Goal: Task Accomplishment & Management: Use online tool/utility

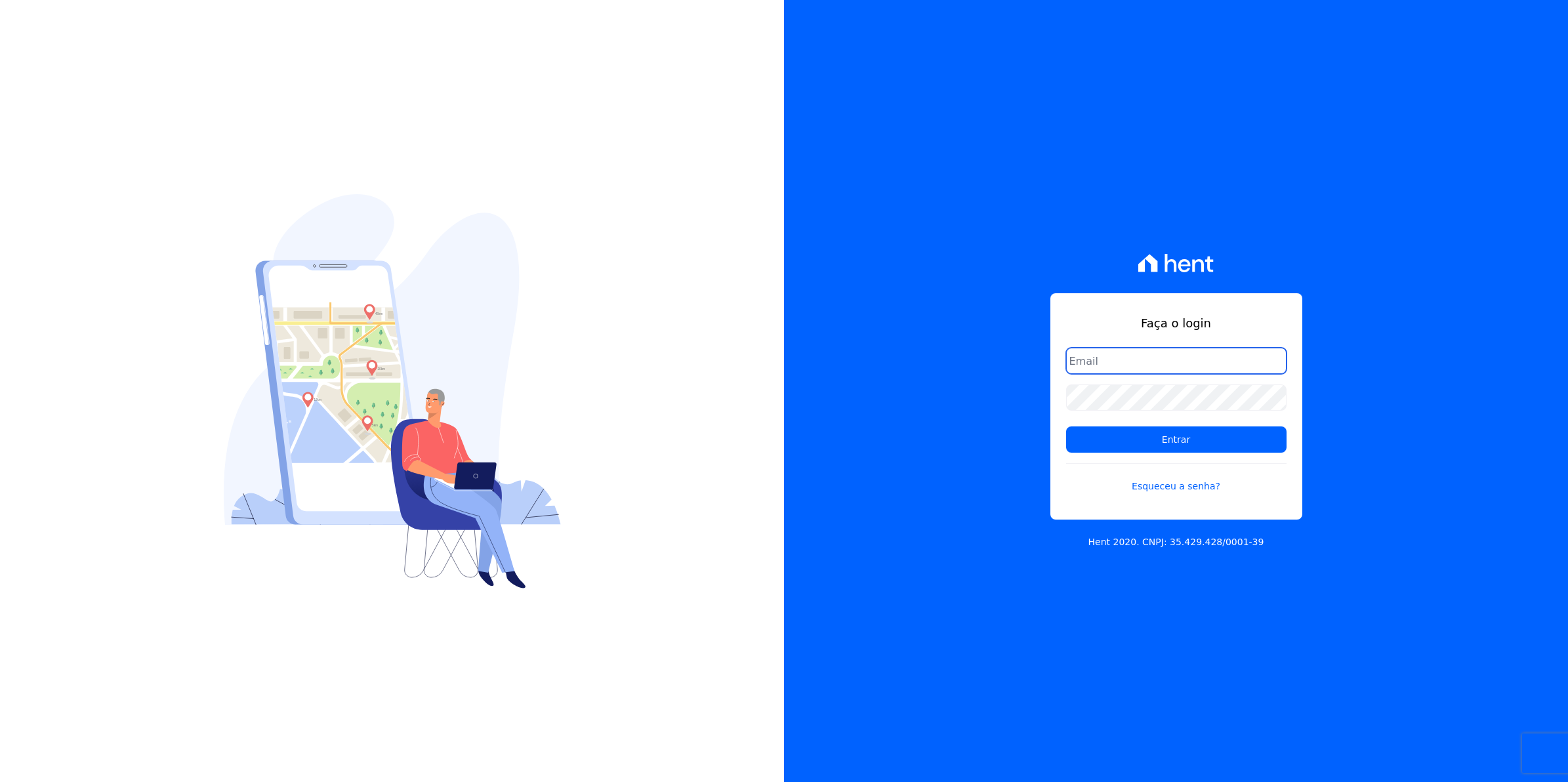
click at [1130, 368] on input "email" at bounding box center [1175, 361] width 220 height 26
type input "[EMAIL_ADDRESS][DOMAIN_NAME]"
click at [1066, 427] on input "Entrar" at bounding box center [1175, 440] width 220 height 26
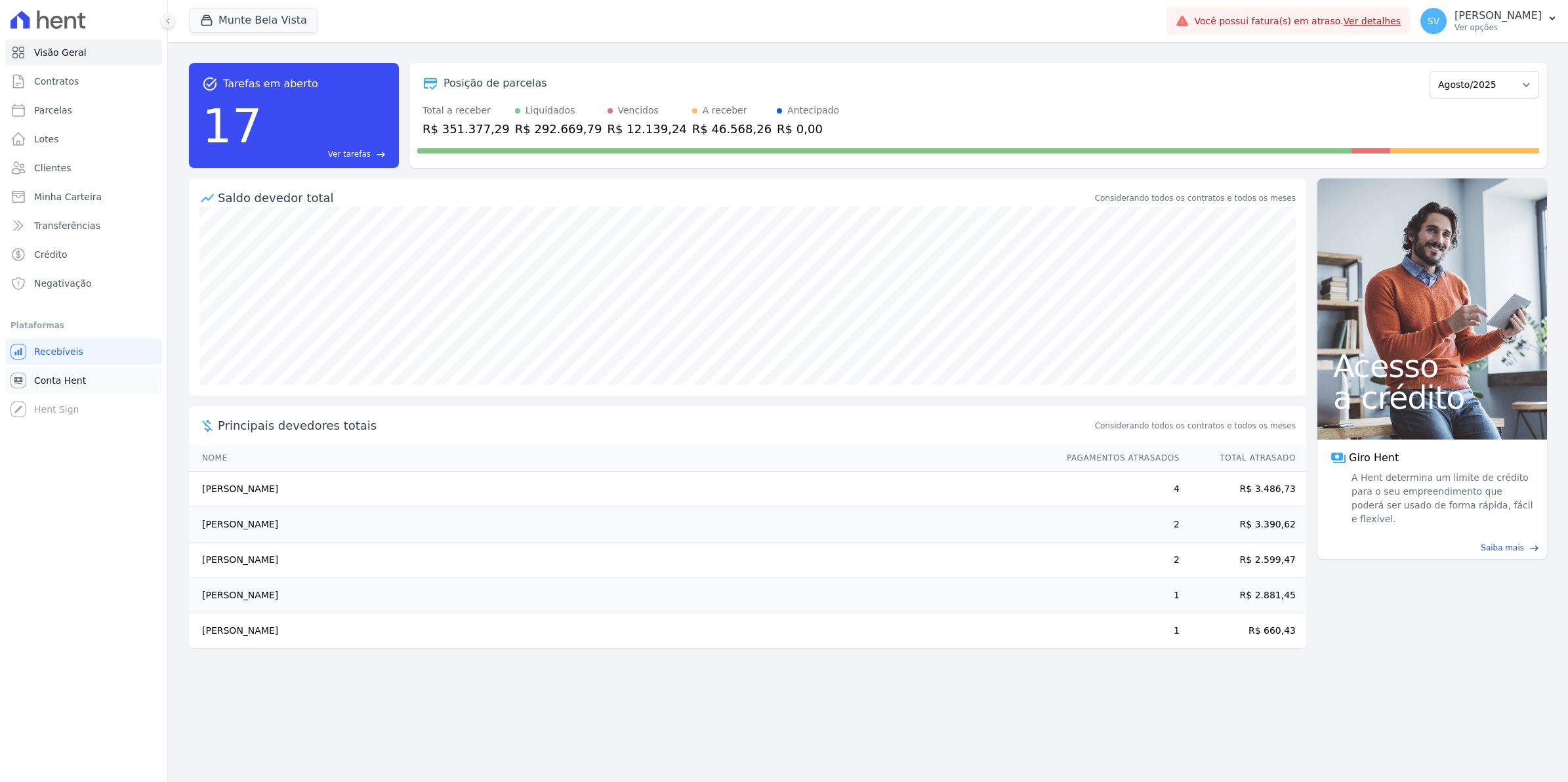
click at [62, 371] on link "Conta Hent" at bounding box center [84, 381] width 157 height 26
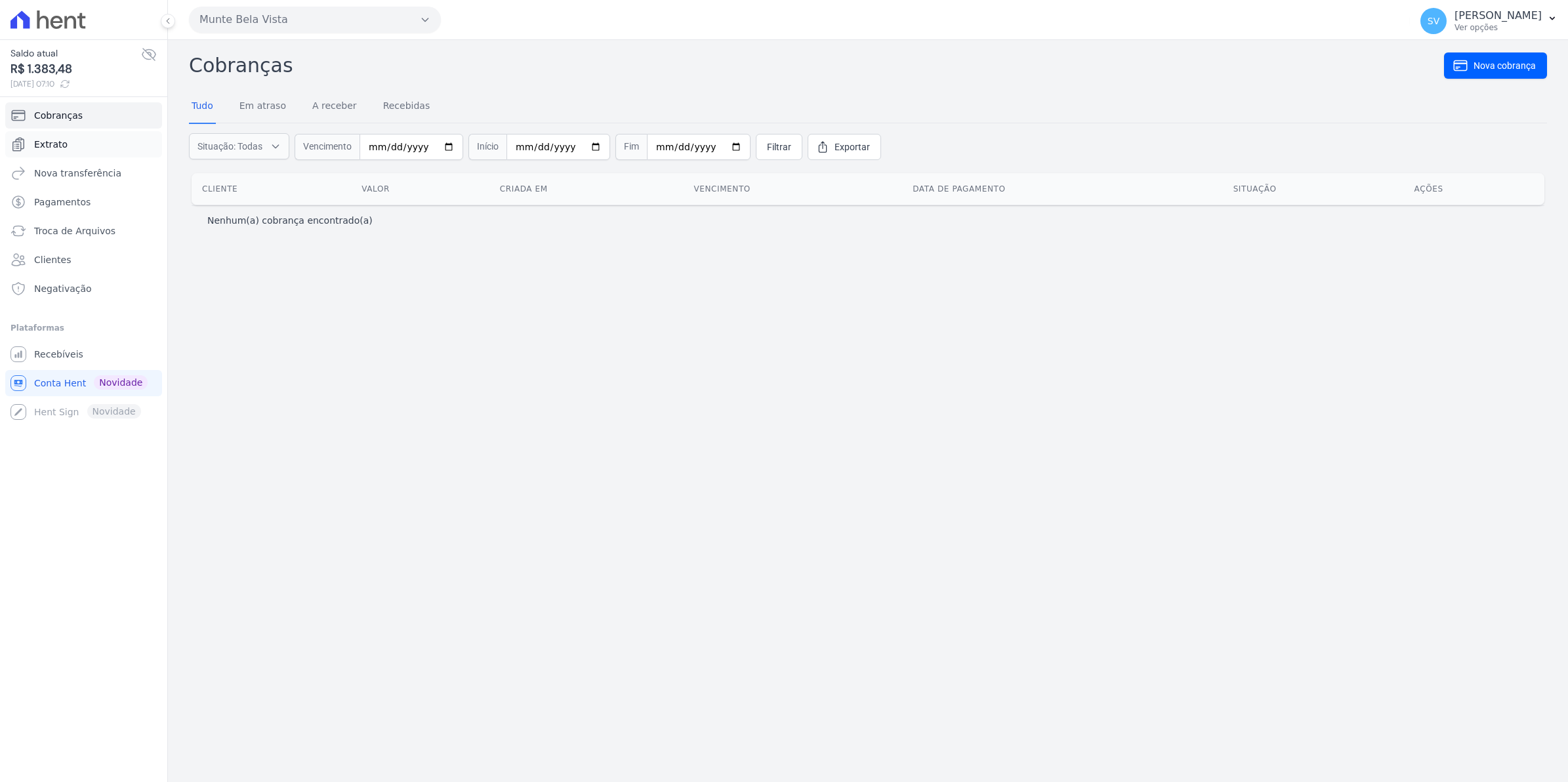
click at [64, 147] on link "Extrato" at bounding box center [84, 145] width 157 height 26
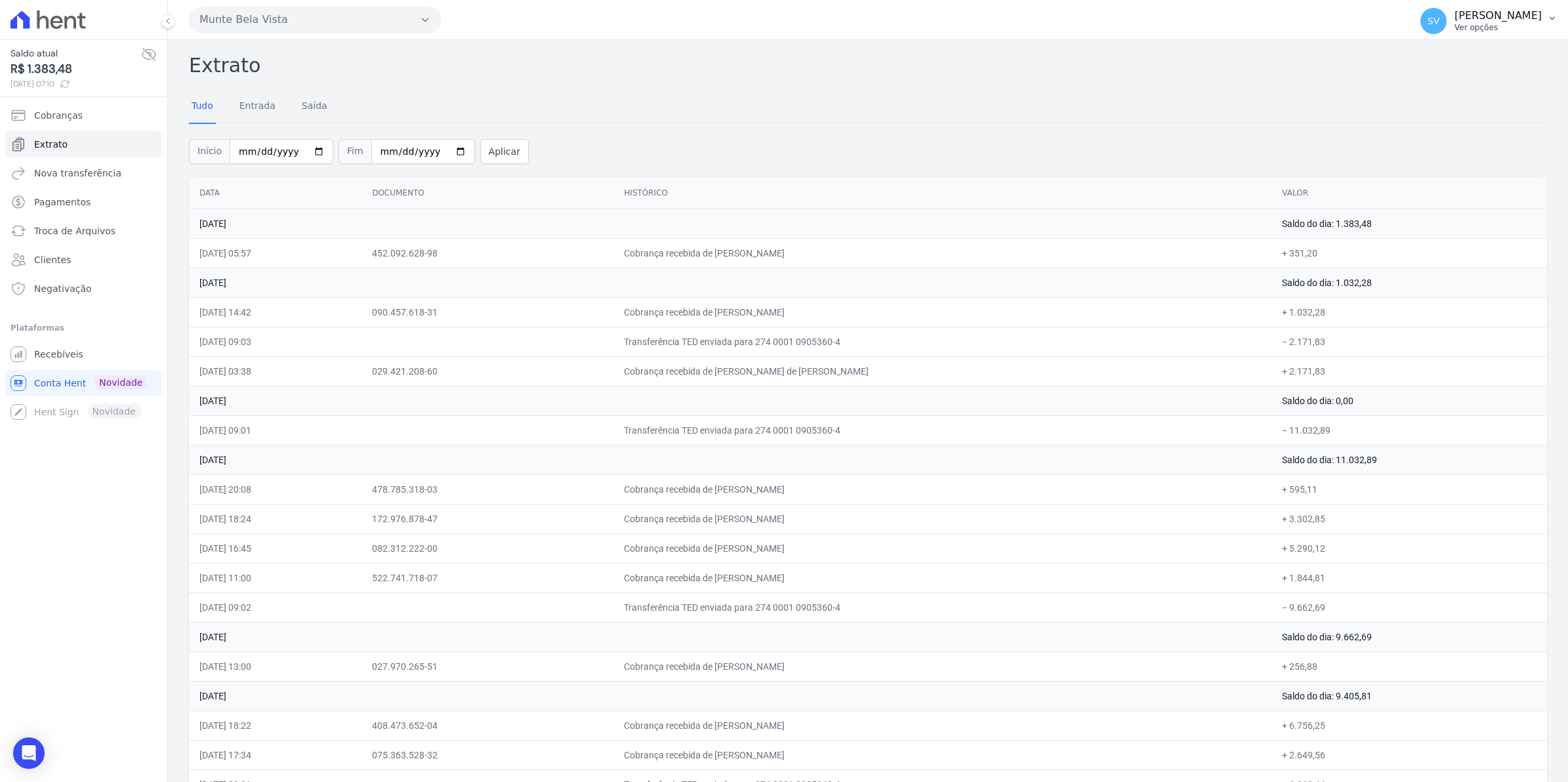
click at [1432, 21] on button "SV [PERSON_NAME] Ver opções" at bounding box center [1489, 21] width 158 height 37
click at [64, 355] on span "Recebíveis" at bounding box center [58, 354] width 49 height 13
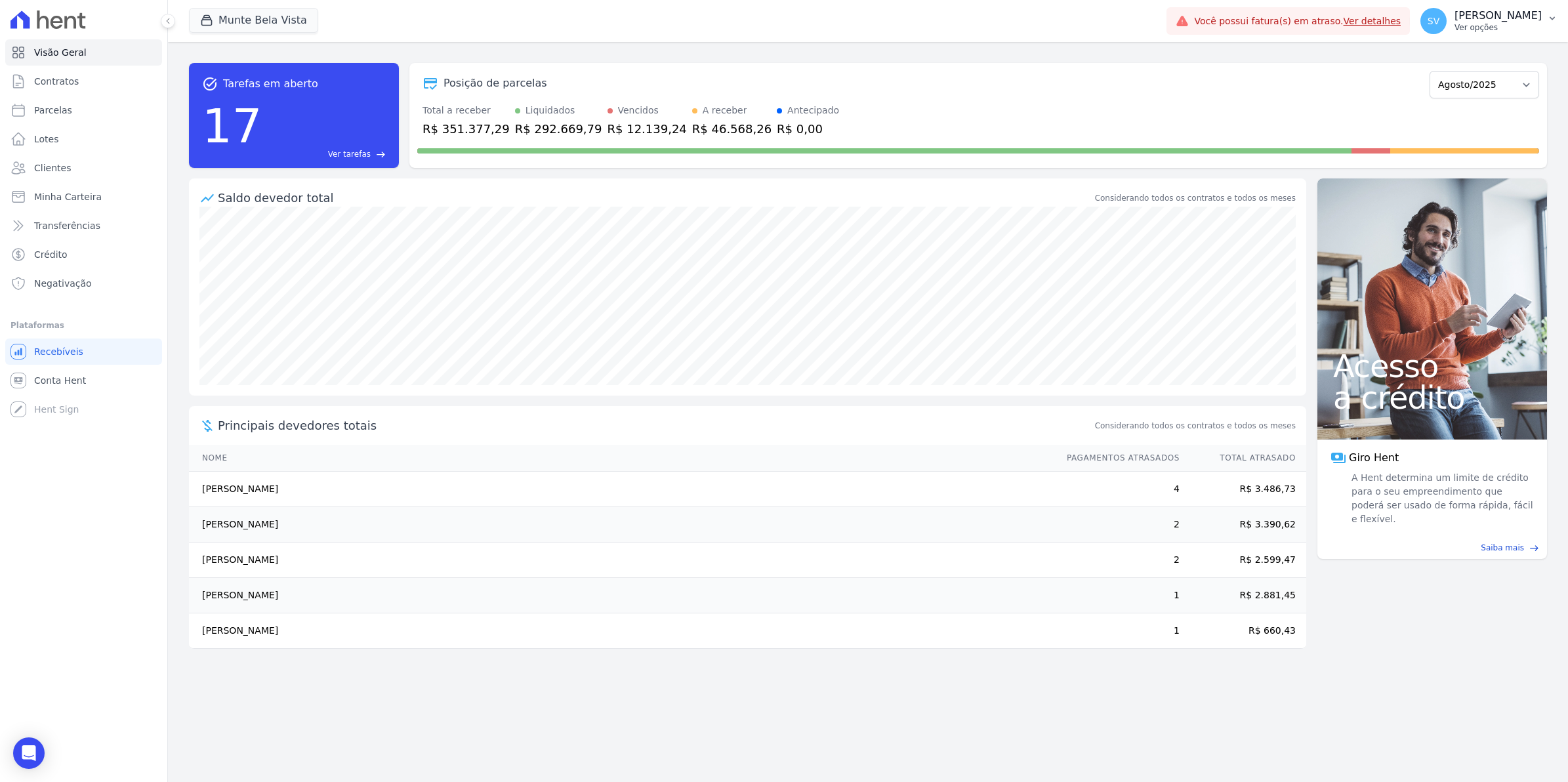
click at [1446, 28] on span "SV" at bounding box center [1433, 21] width 26 height 26
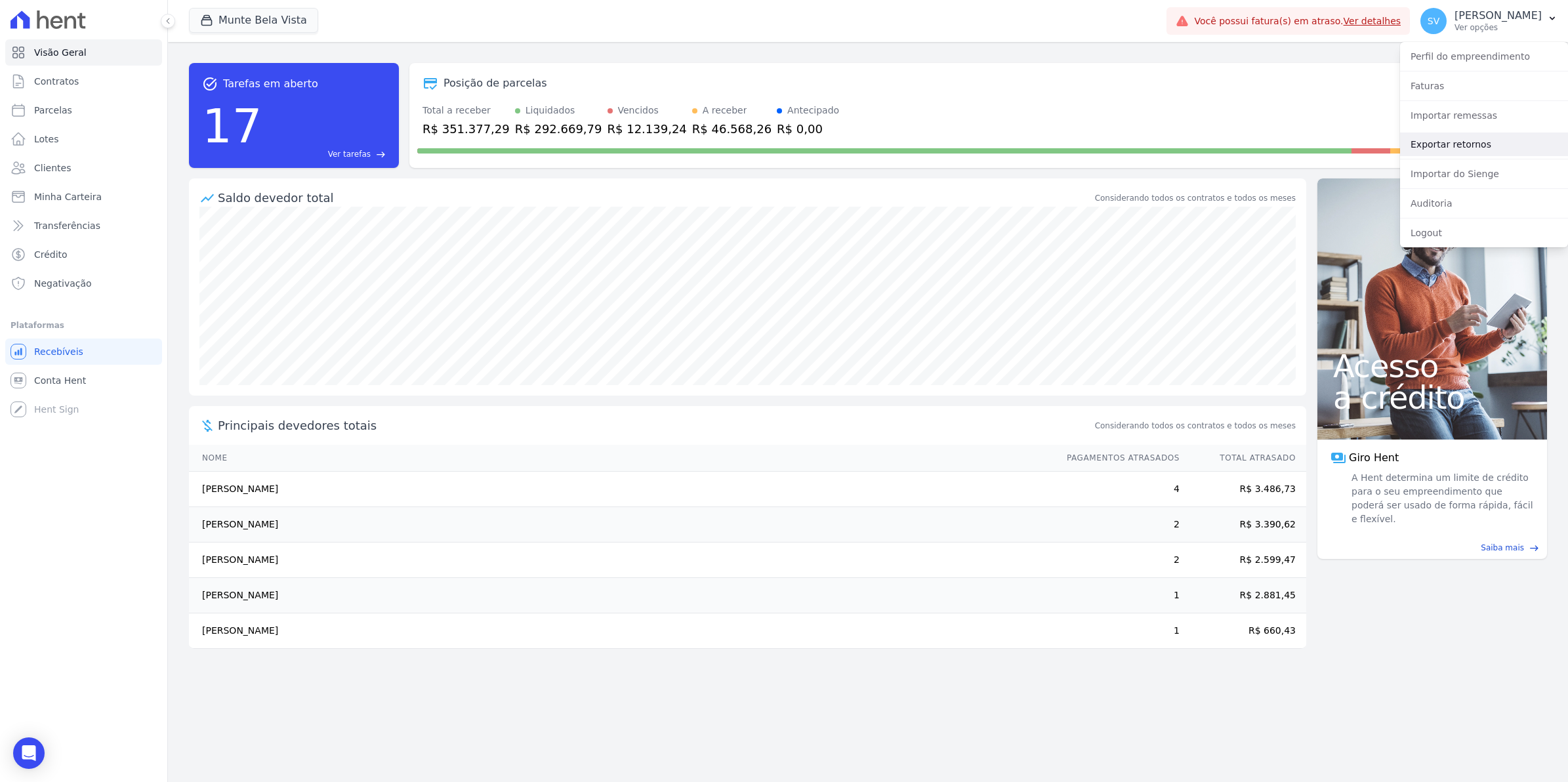
click at [1451, 148] on link "Exportar retornos" at bounding box center [1484, 145] width 168 height 24
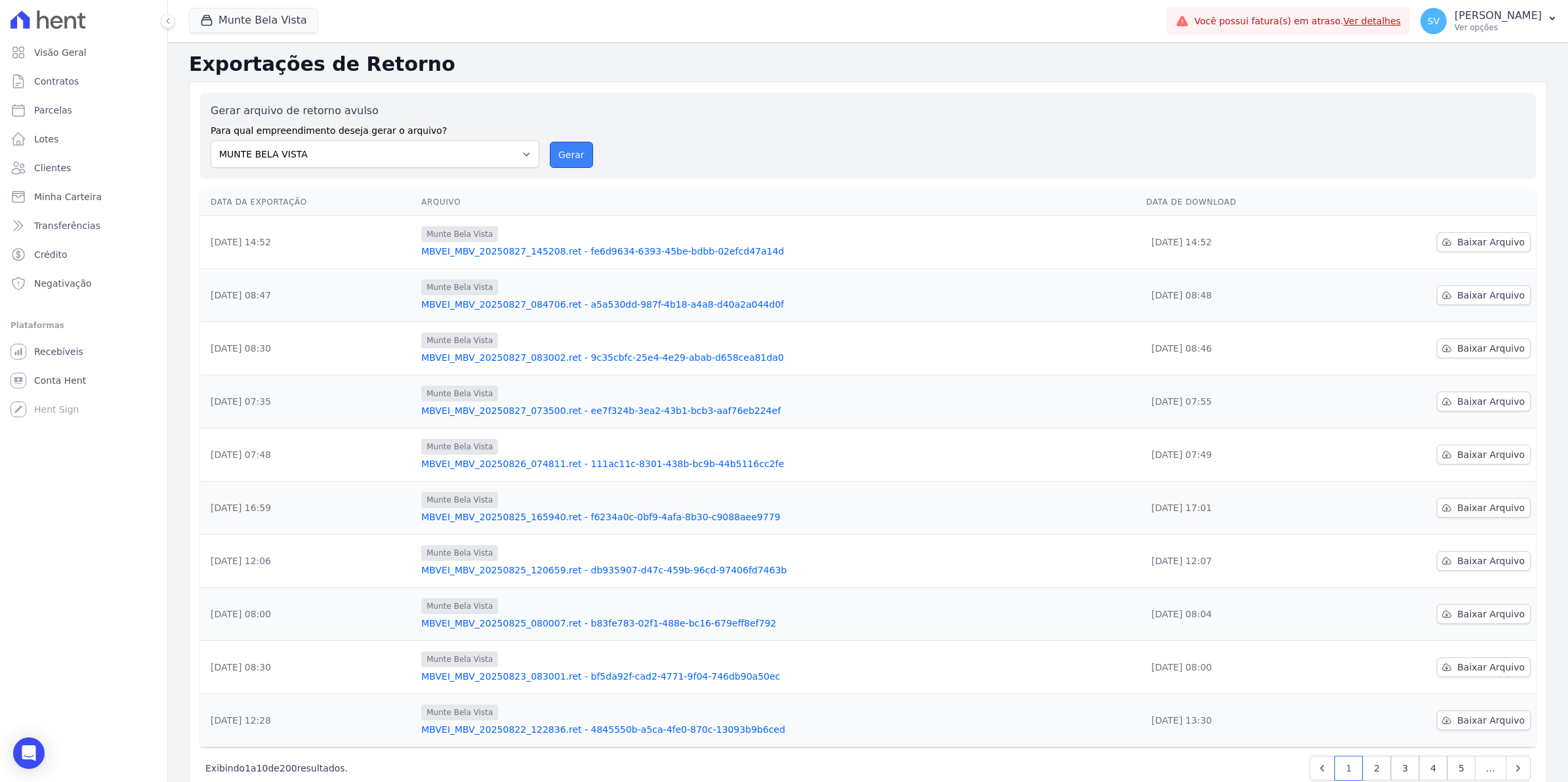
click at [567, 155] on button "Gerar" at bounding box center [571, 155] width 44 height 26
click at [45, 110] on span "Parcelas" at bounding box center [53, 110] width 38 height 13
select select
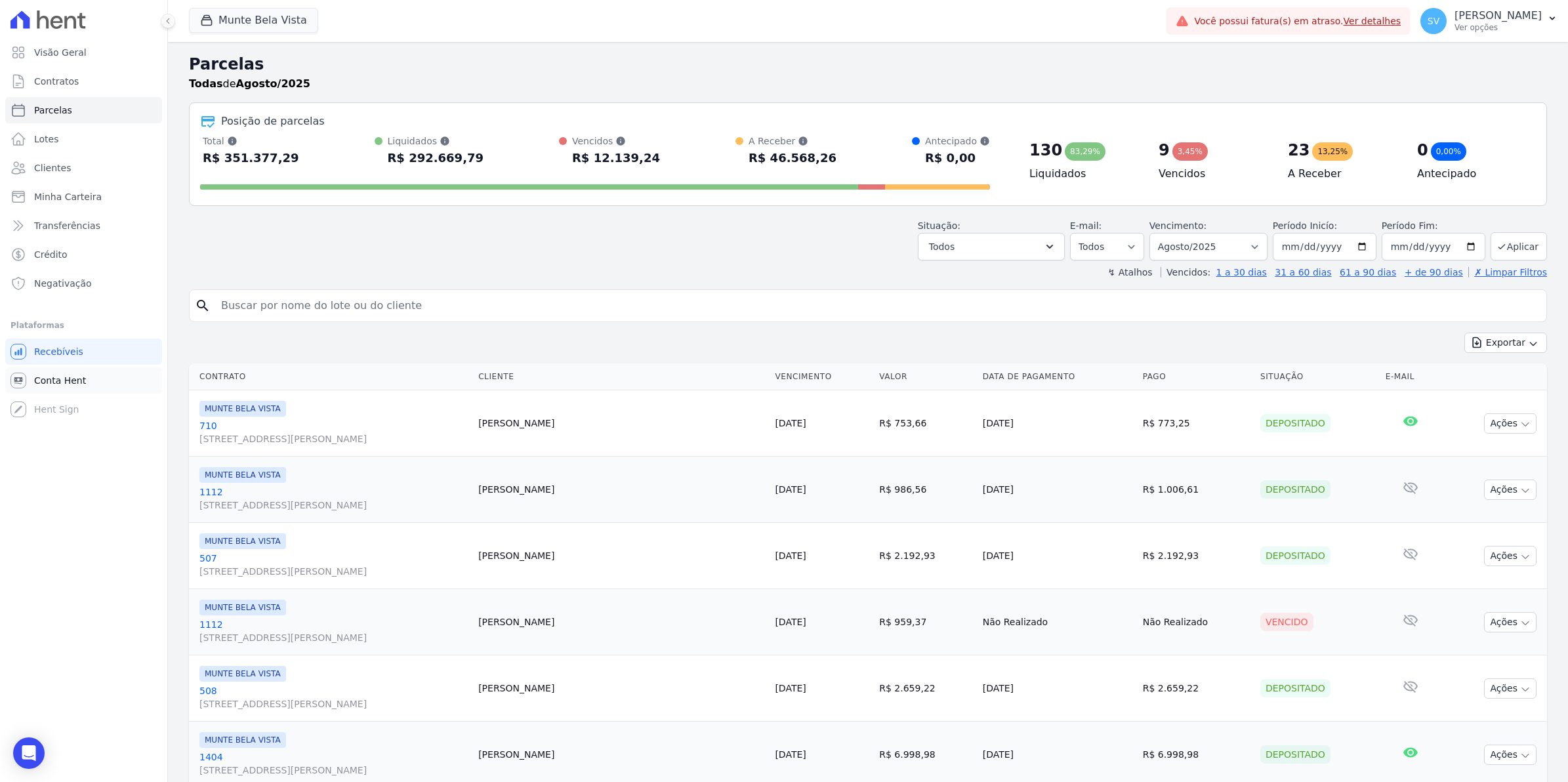
click at [53, 378] on span "Conta Hent" at bounding box center [59, 380] width 52 height 13
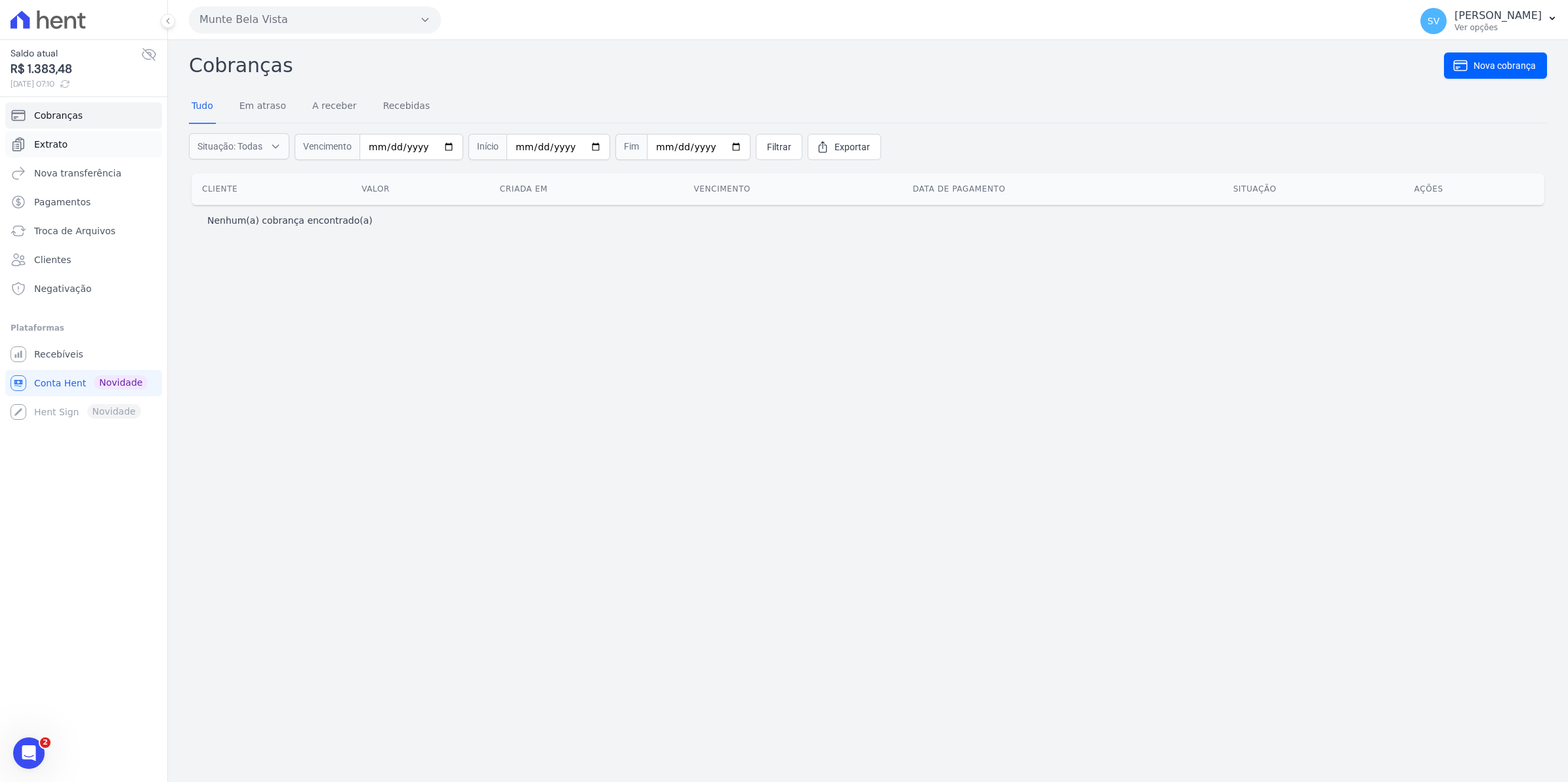
click at [59, 143] on span "Extrato" at bounding box center [50, 144] width 33 height 13
